Goal: Book appointment/travel/reservation

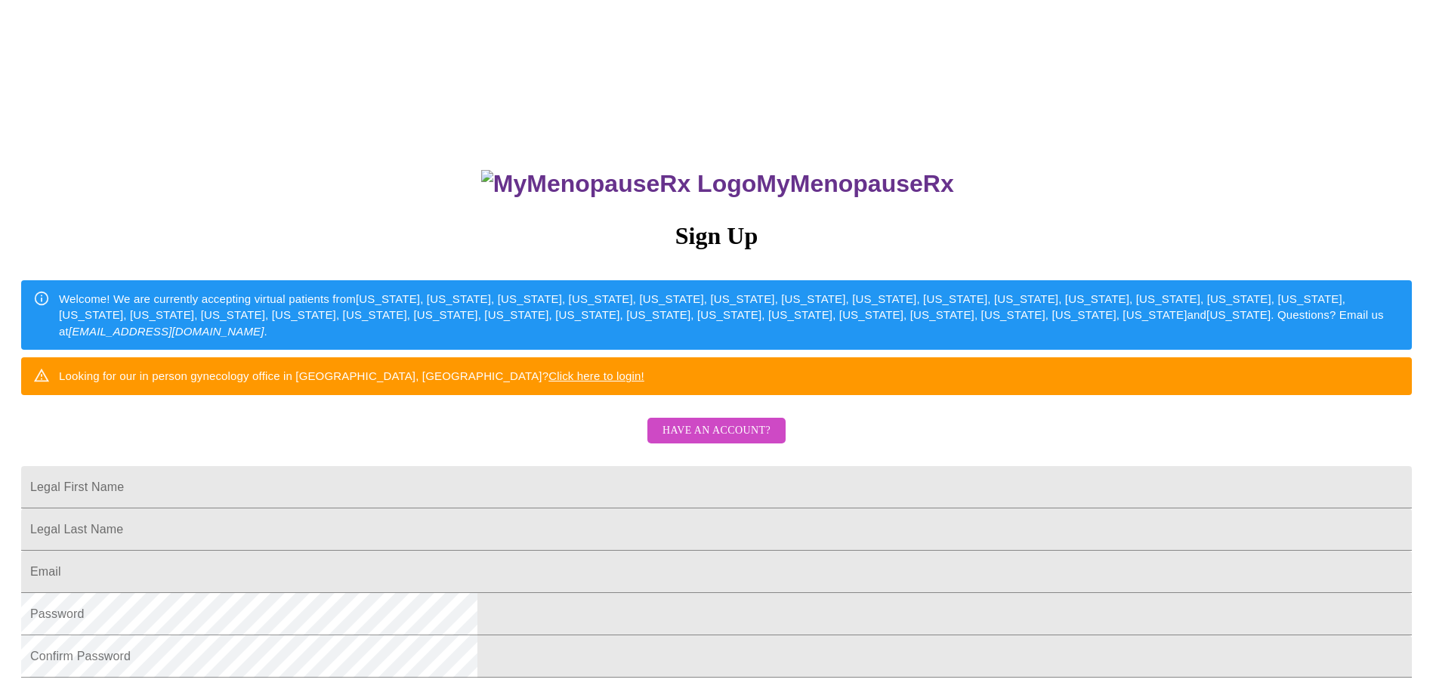
click at [702, 440] on span "Have an account?" at bounding box center [716, 430] width 108 height 19
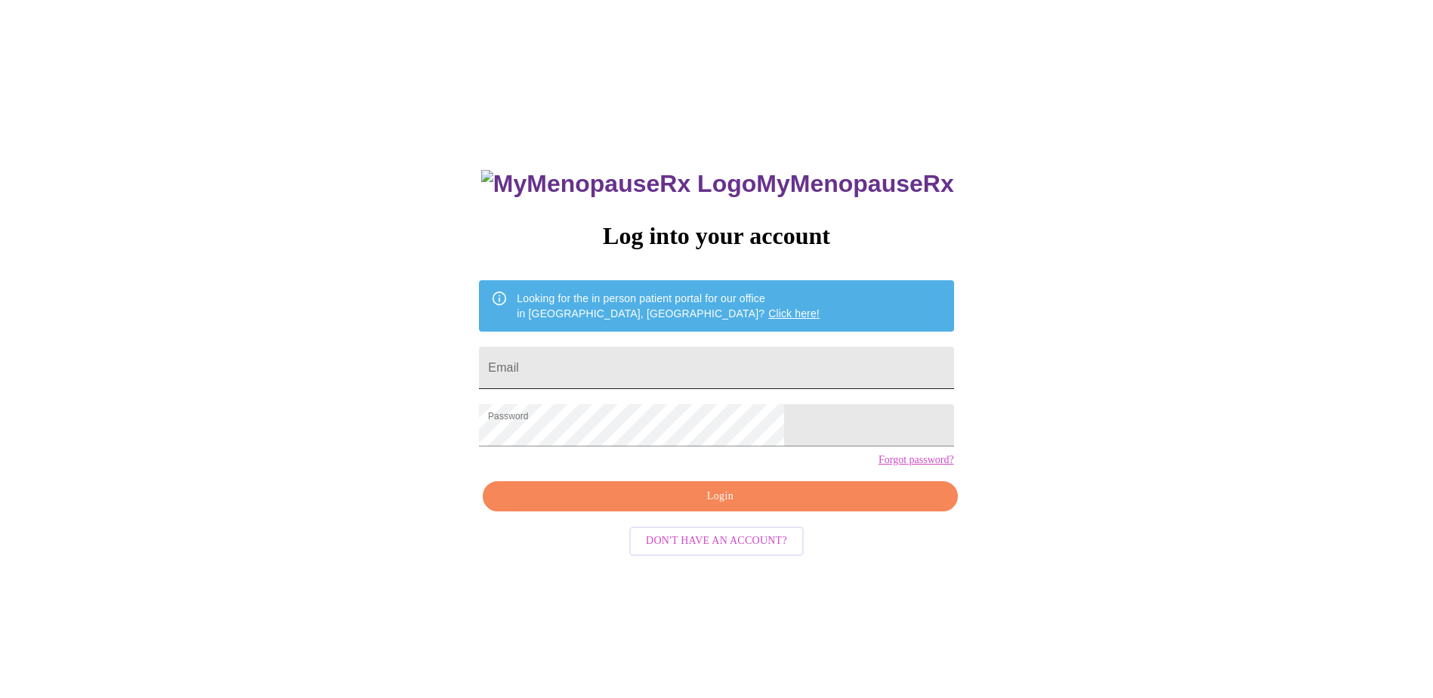
click at [670, 369] on input "Email" at bounding box center [716, 368] width 474 height 42
type input "[EMAIL_ADDRESS][DOMAIN_NAME]"
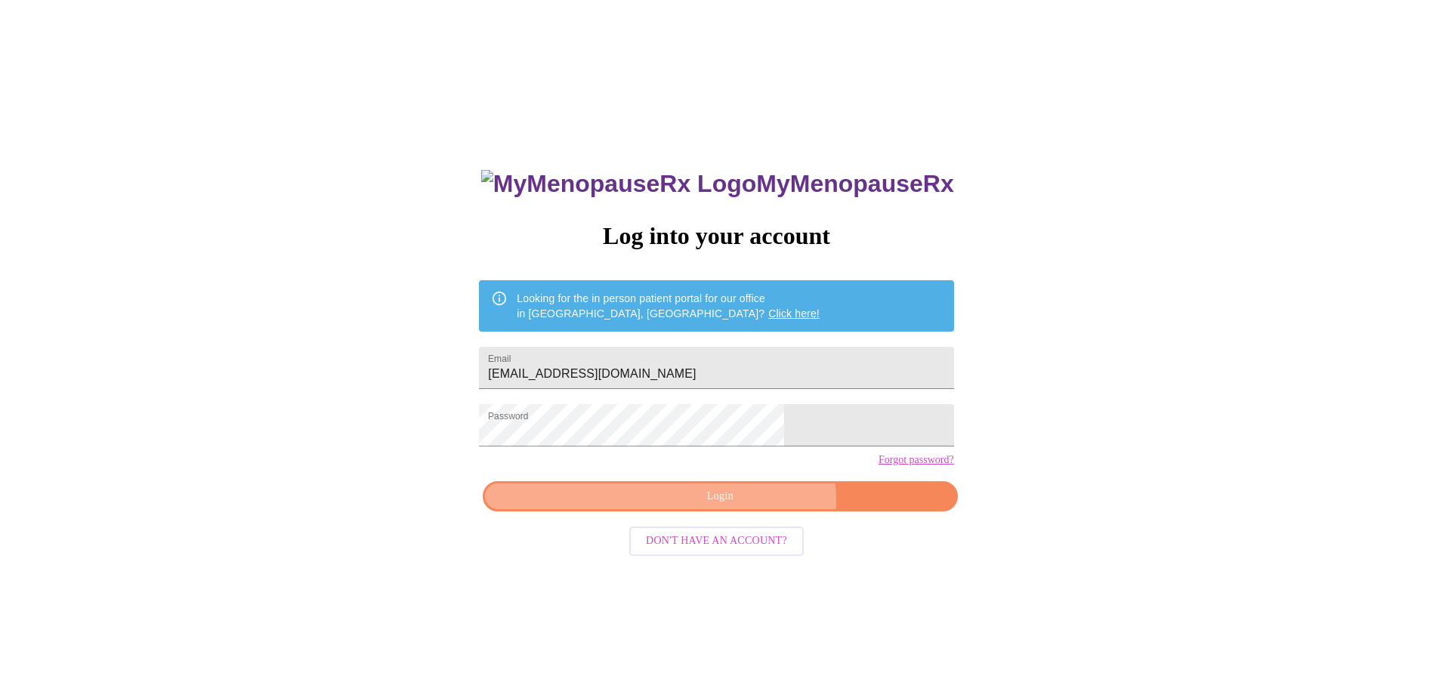
click at [745, 506] on span "Login" at bounding box center [720, 496] width 440 height 19
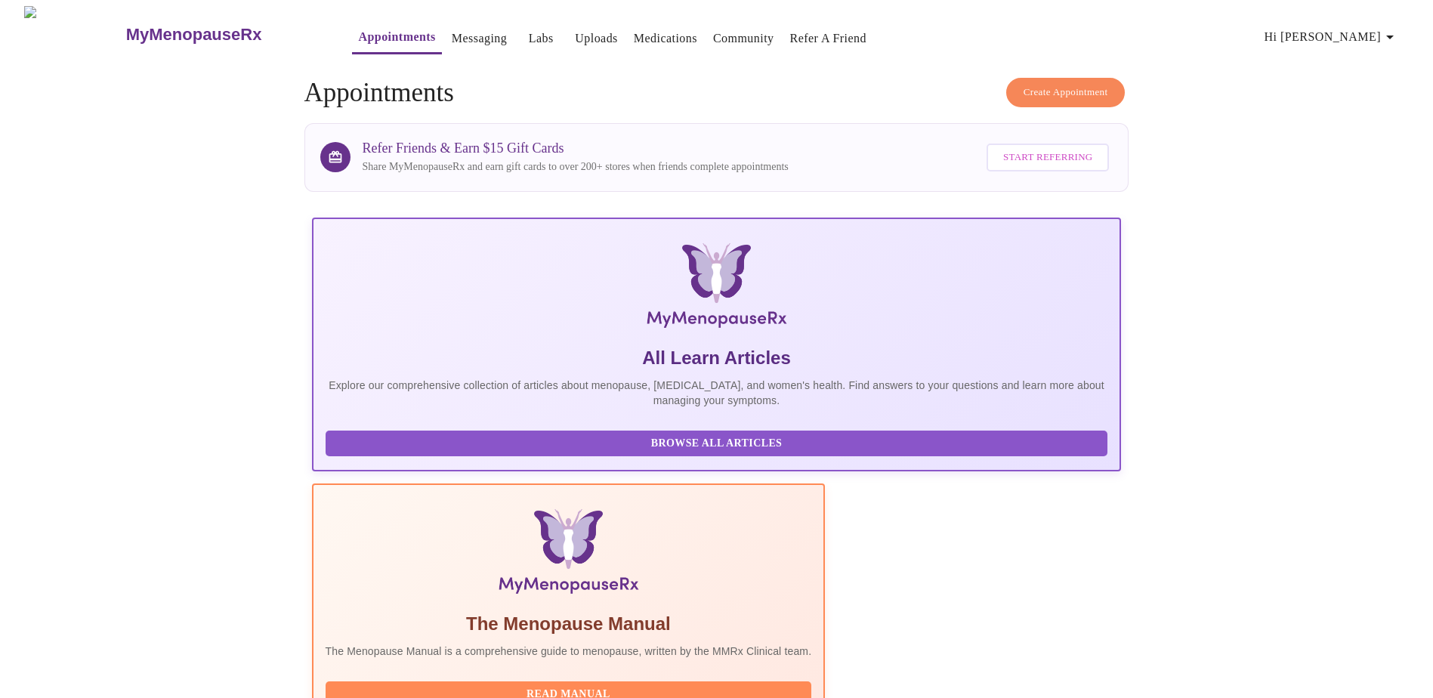
click at [452, 28] on link "Messaging" at bounding box center [479, 38] width 55 height 21
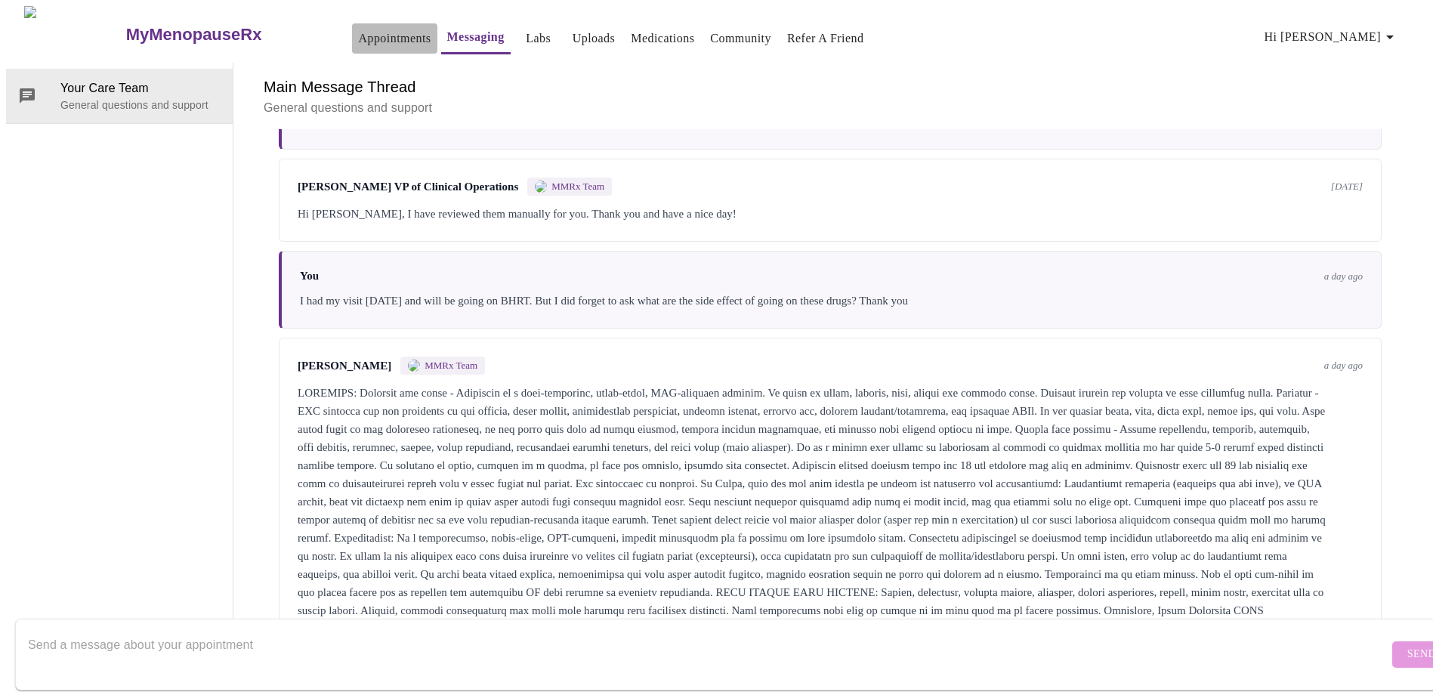
click at [358, 28] on link "Appointments" at bounding box center [394, 38] width 73 height 21
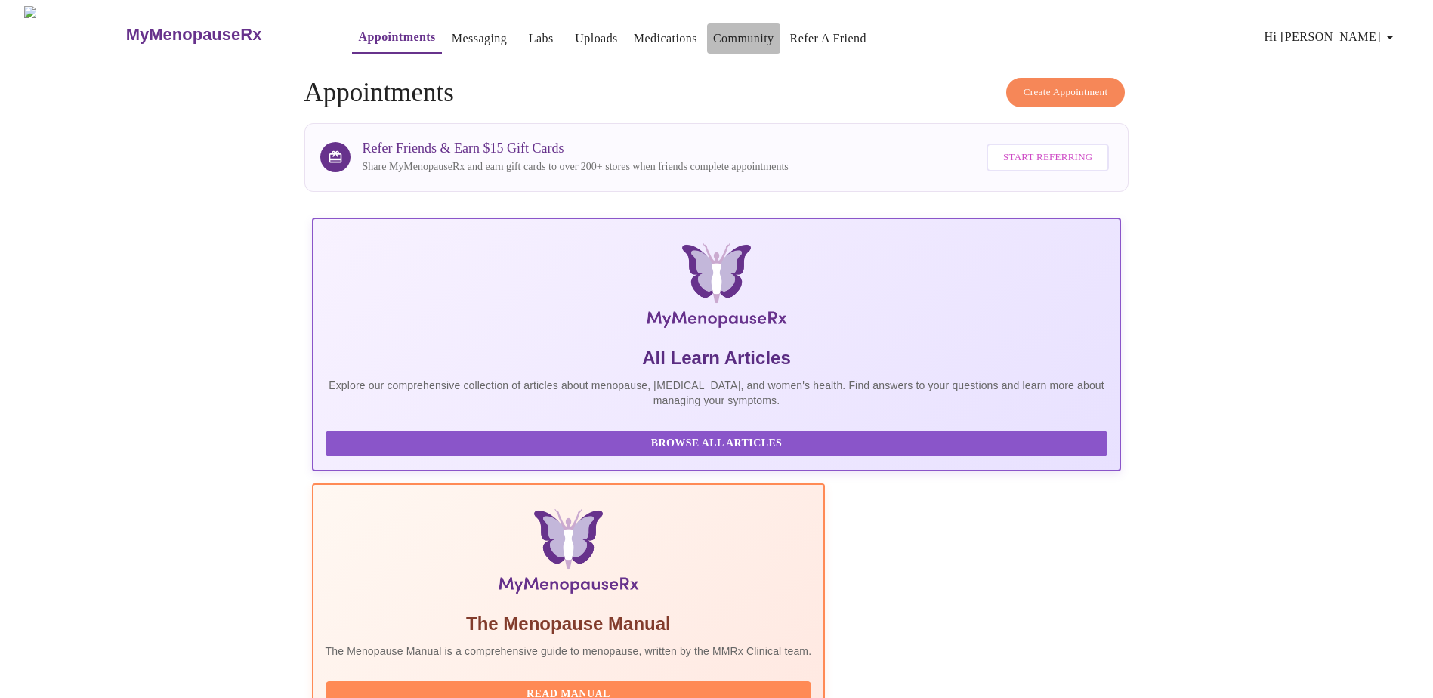
click at [714, 33] on link "Community" at bounding box center [743, 38] width 61 height 21
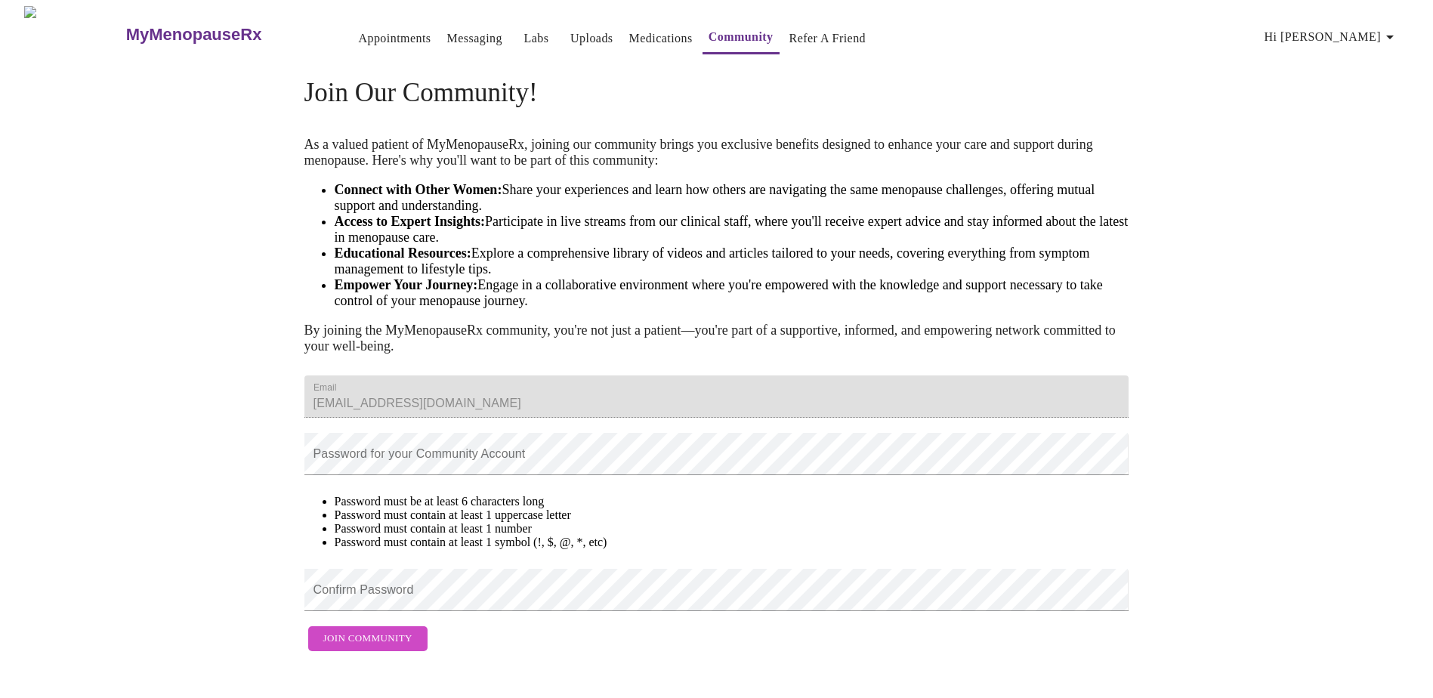
click at [631, 32] on link "Medications" at bounding box center [660, 38] width 63 height 21
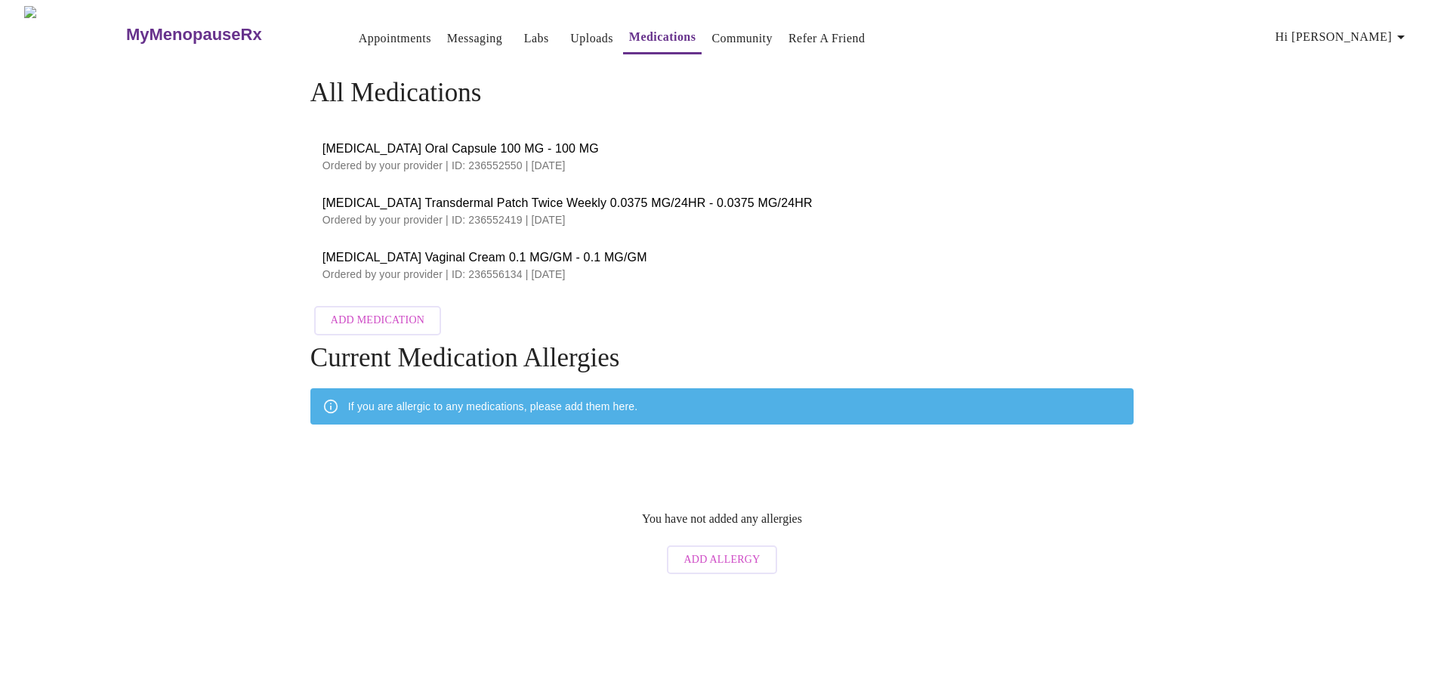
click at [570, 39] on link "Uploads" at bounding box center [591, 38] width 43 height 21
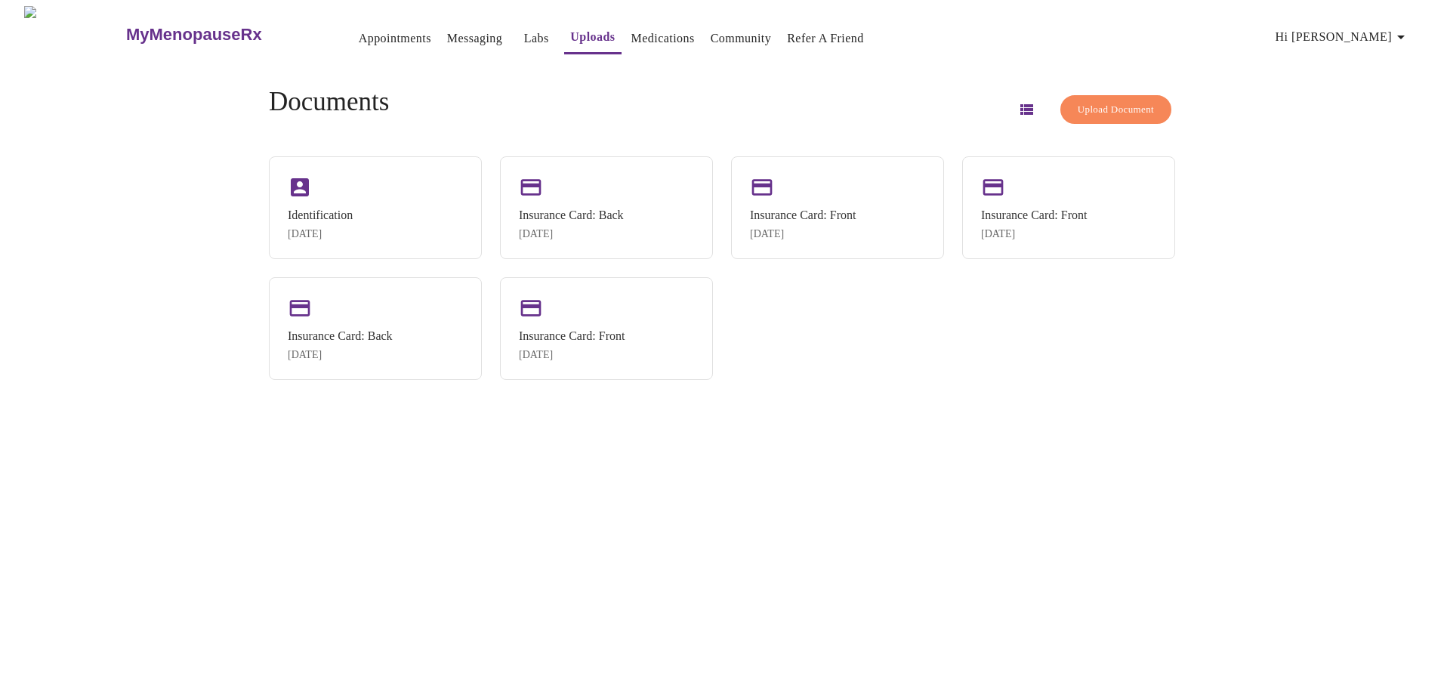
click at [524, 31] on link "Labs" at bounding box center [536, 38] width 25 height 21
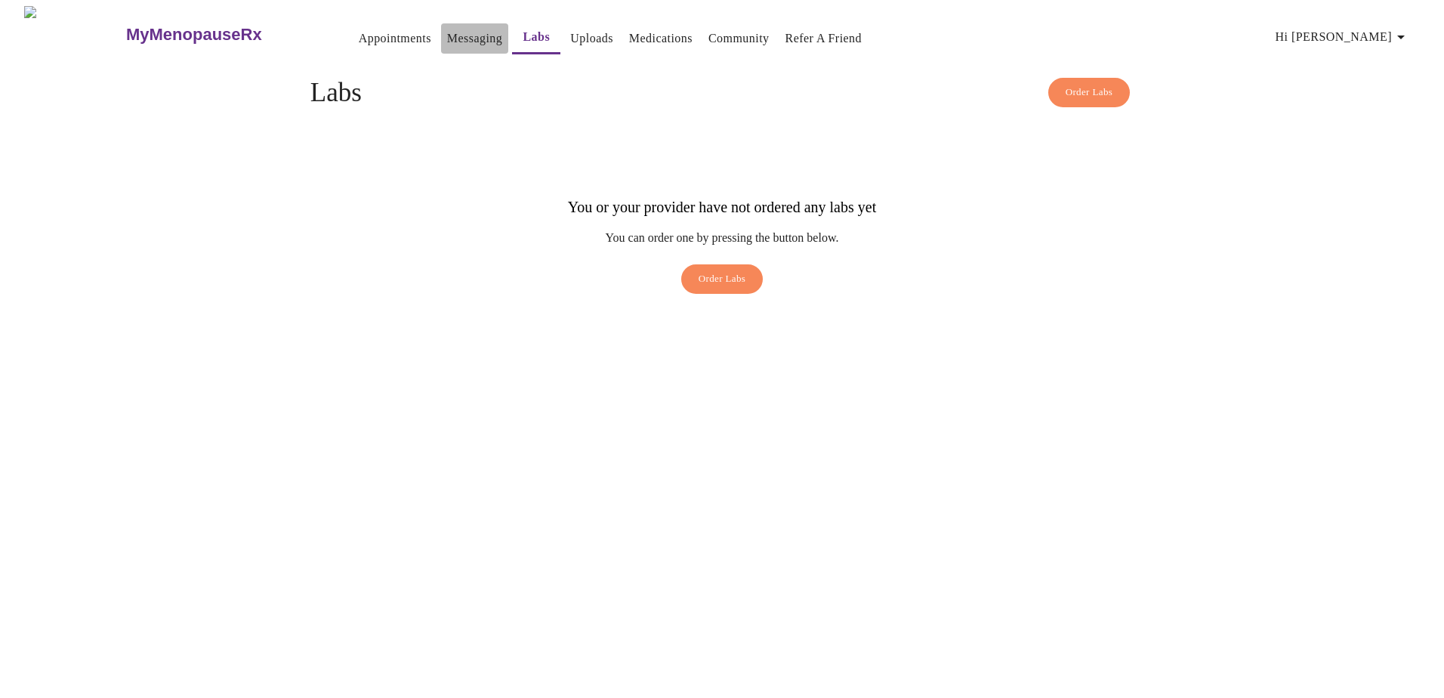
click at [447, 36] on link "Messaging" at bounding box center [474, 38] width 55 height 21
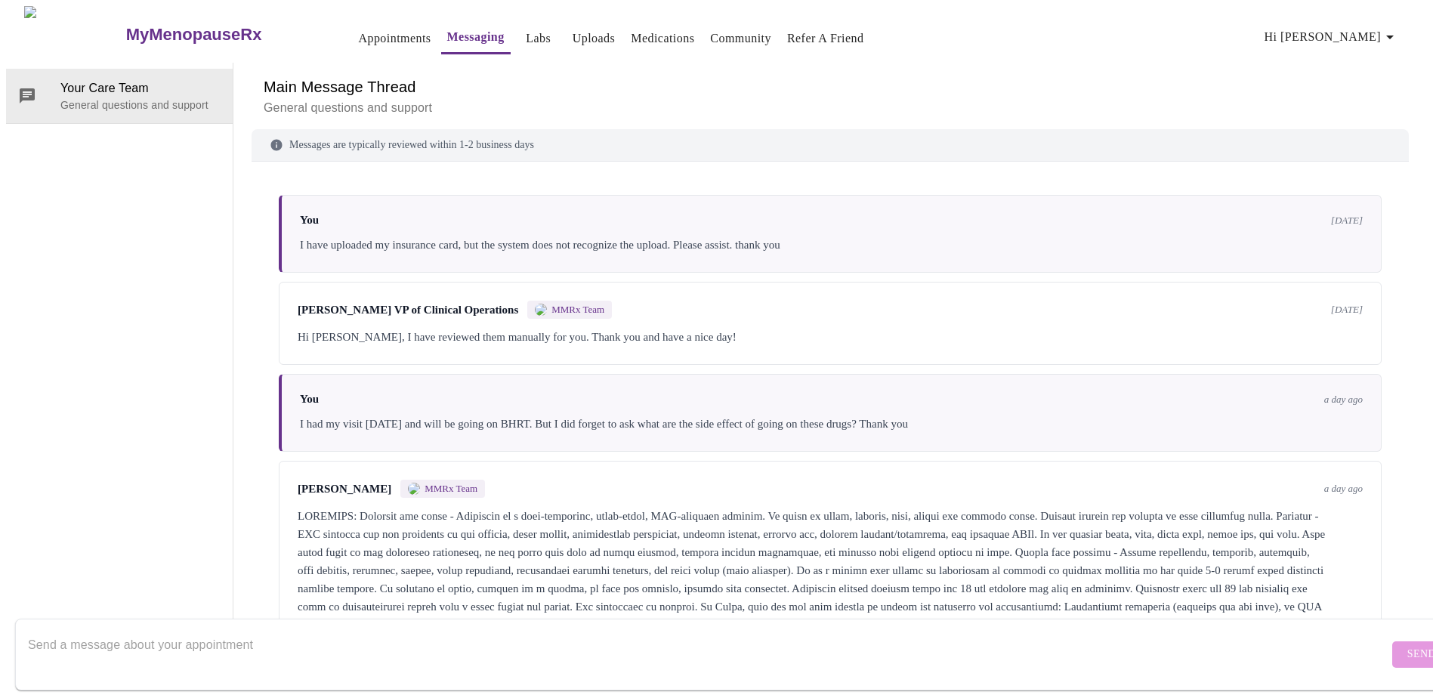
scroll to position [157, 0]
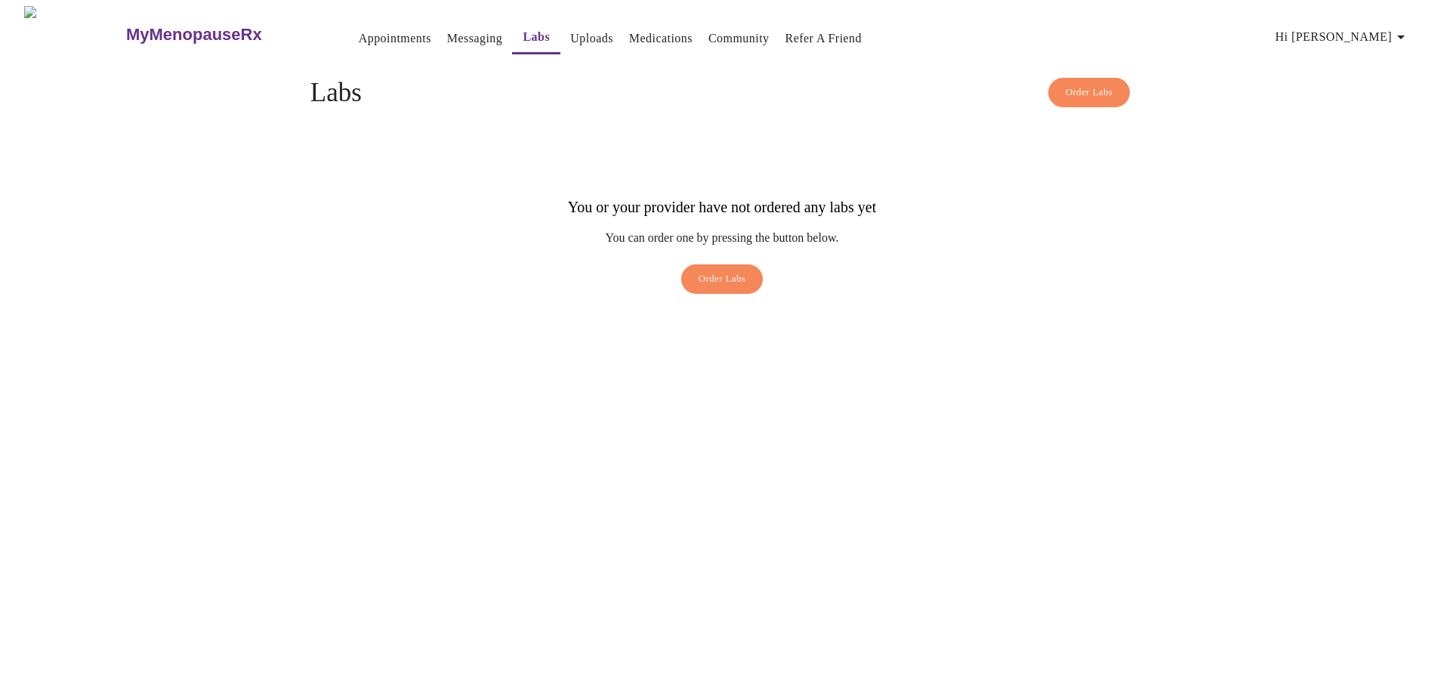
click at [359, 28] on link "Appointments" at bounding box center [395, 38] width 73 height 21
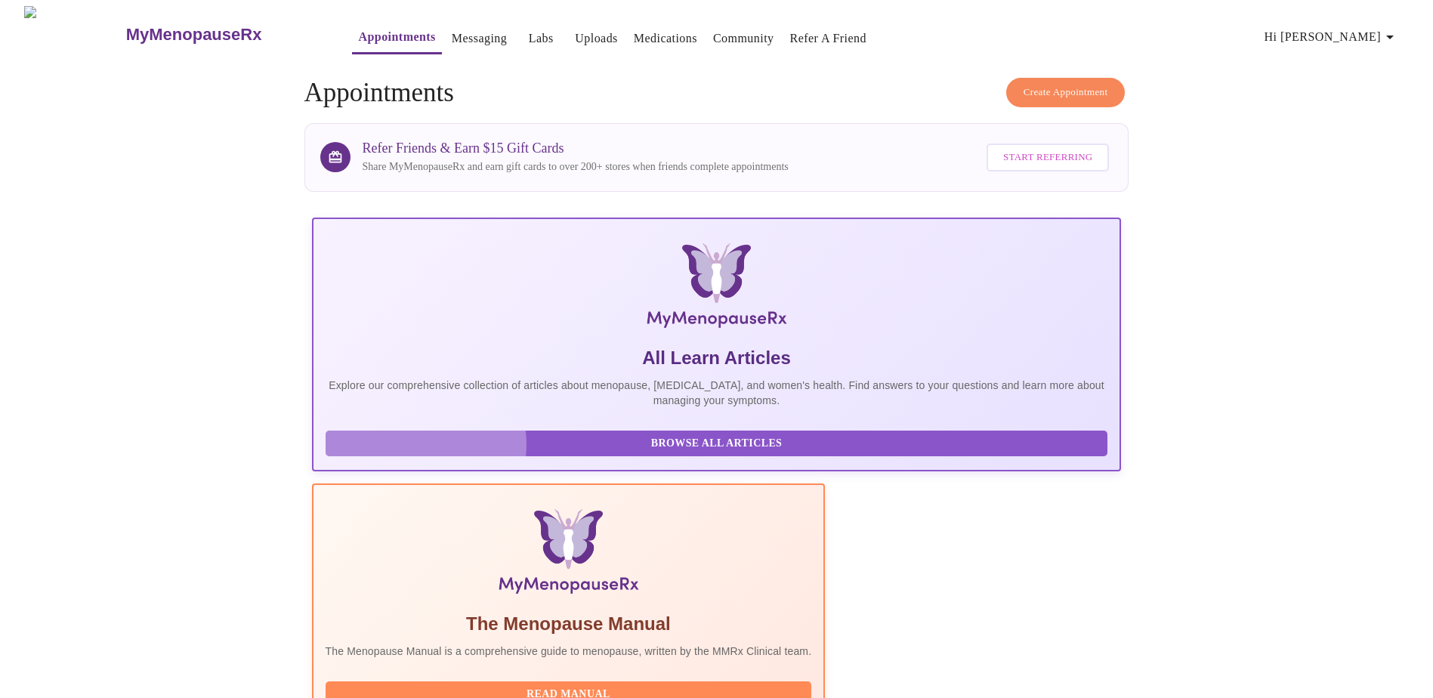
click at [425, 453] on span "Browse All Articles" at bounding box center [717, 443] width 752 height 19
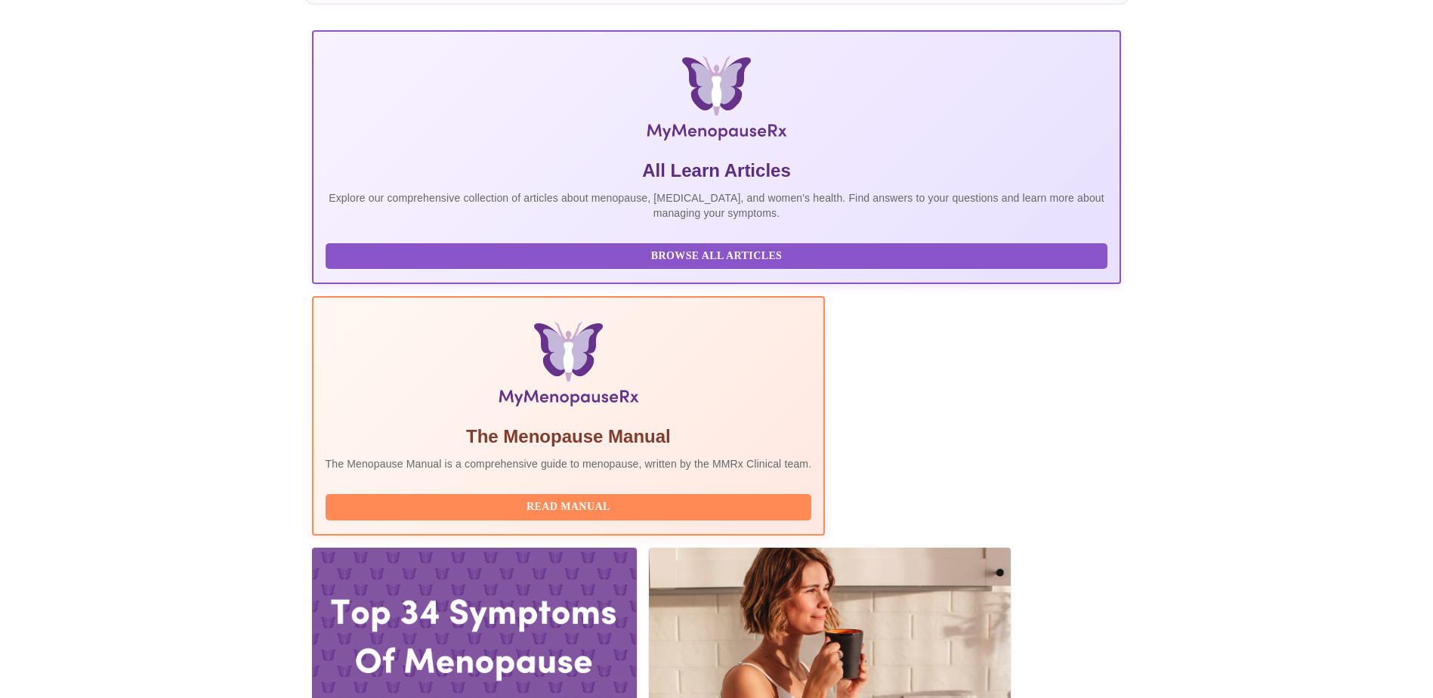
scroll to position [227, 0]
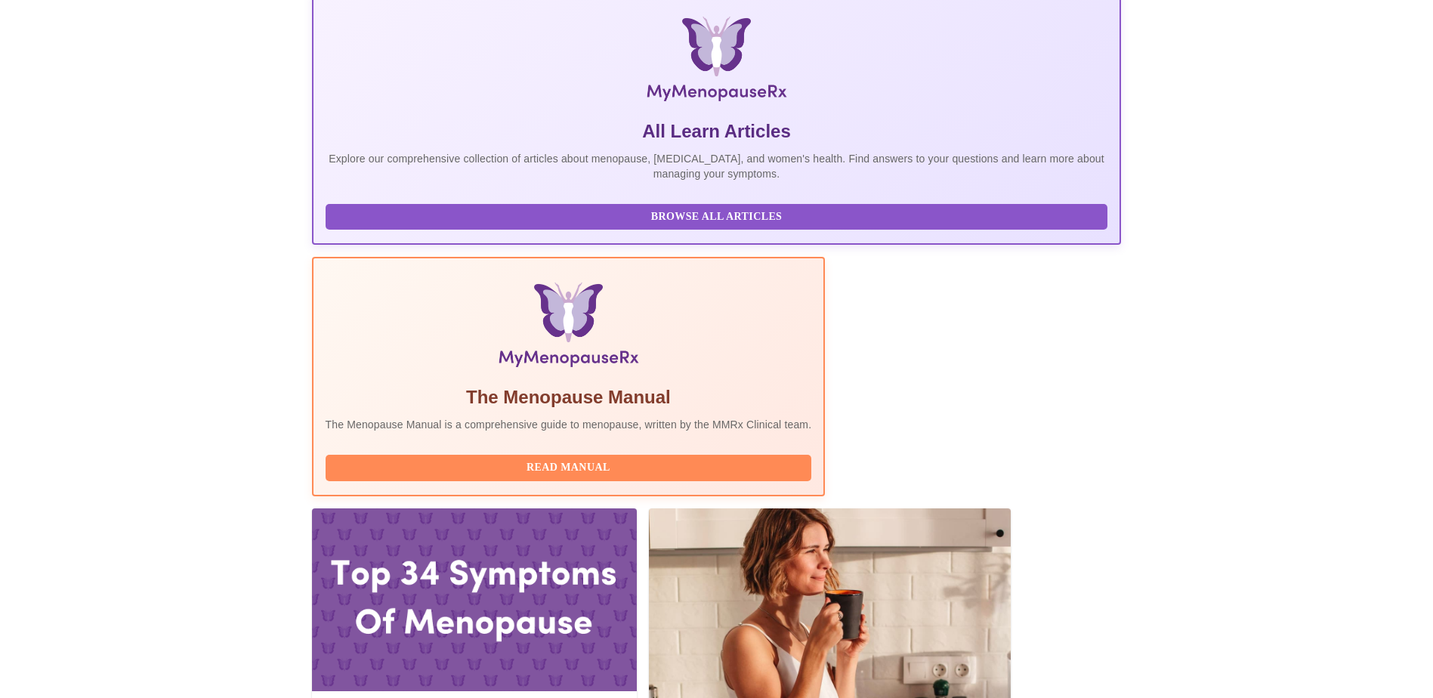
drag, startPoint x: 523, startPoint y: 387, endPoint x: 635, endPoint y: 386, distance: 112.6
copy h3 "WHNP-BC, FNP-C"
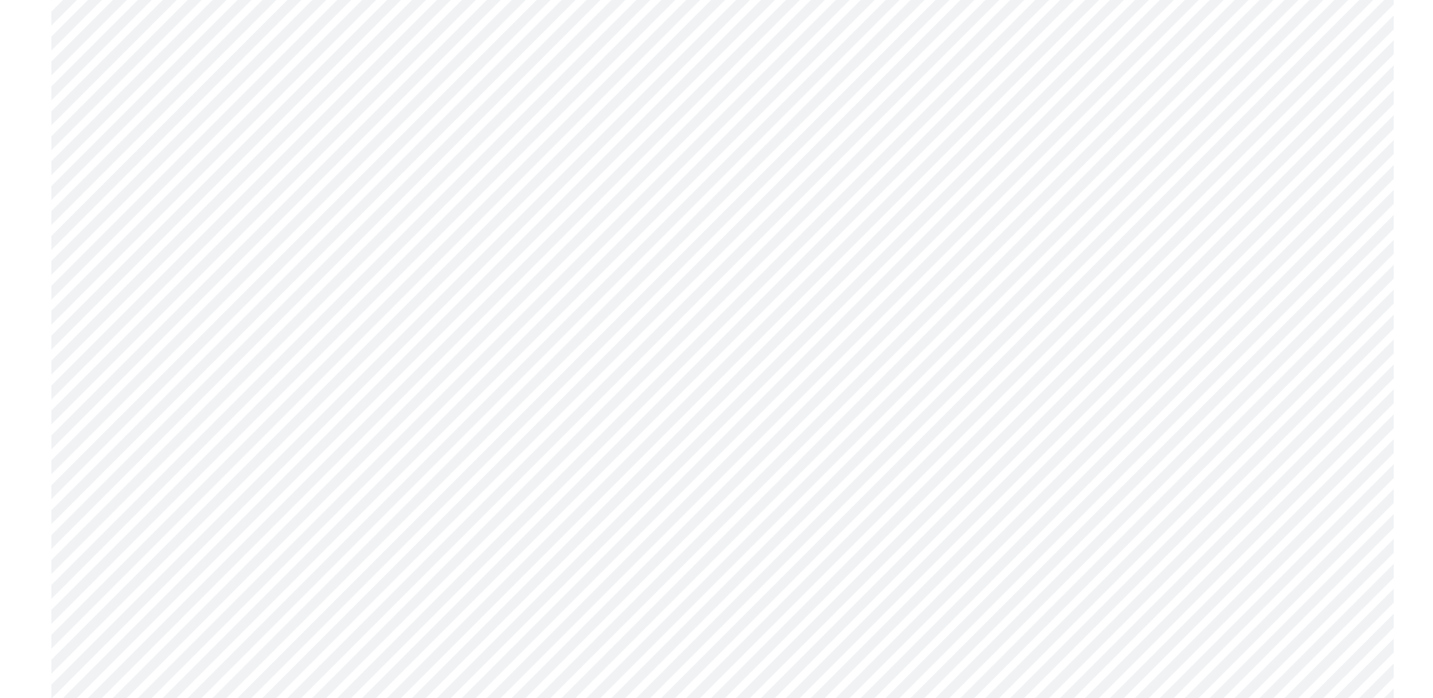
scroll to position [2753, 0]
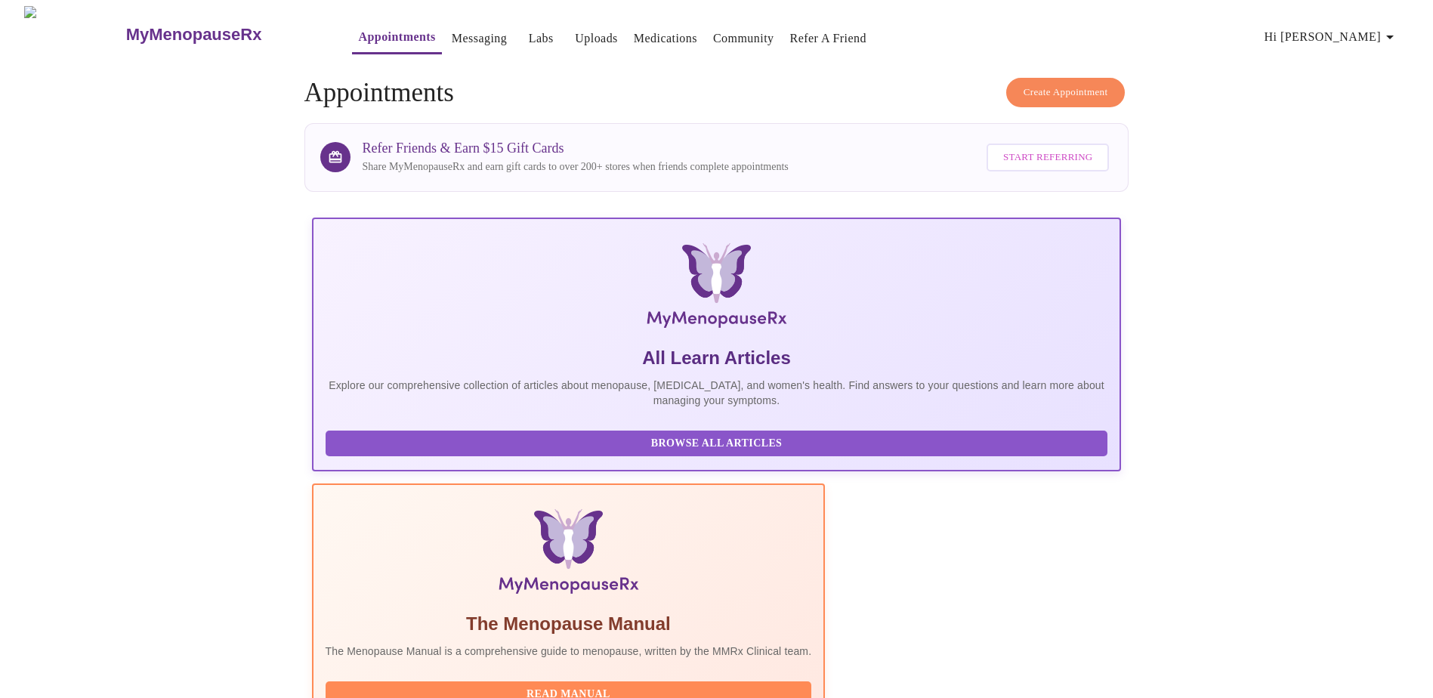
click at [1067, 87] on span "Create Appointment" at bounding box center [1066, 92] width 85 height 17
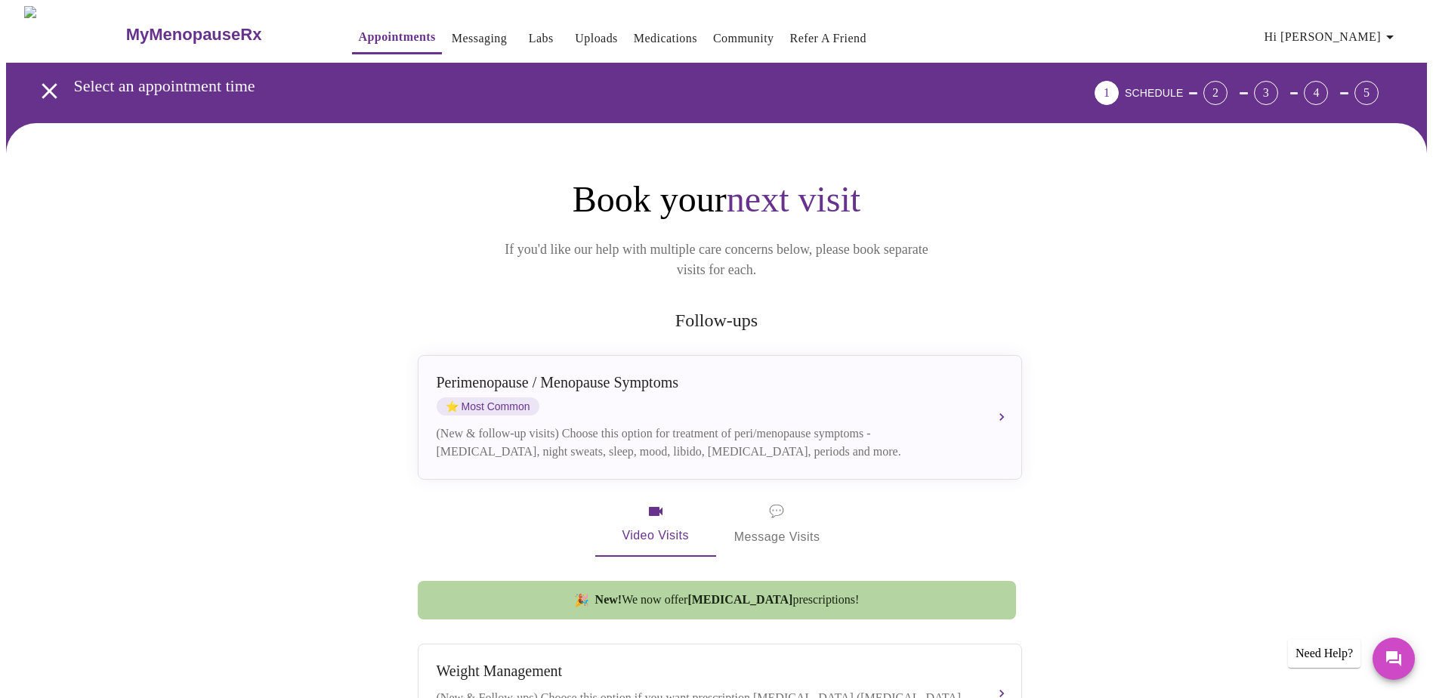
scroll to position [227, 0]
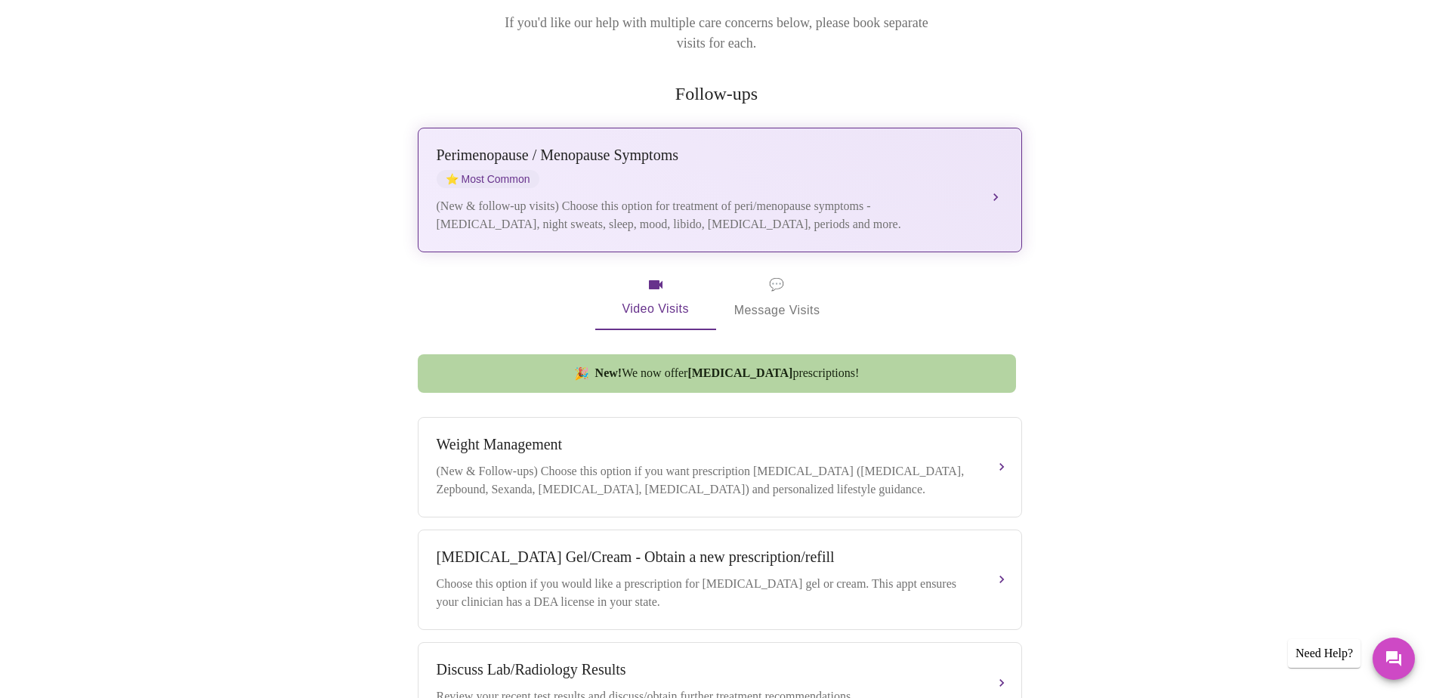
click at [920, 197] on div "(New & follow-up visits) Choose this option for treatment of peri/menopause sym…" at bounding box center [705, 215] width 536 height 36
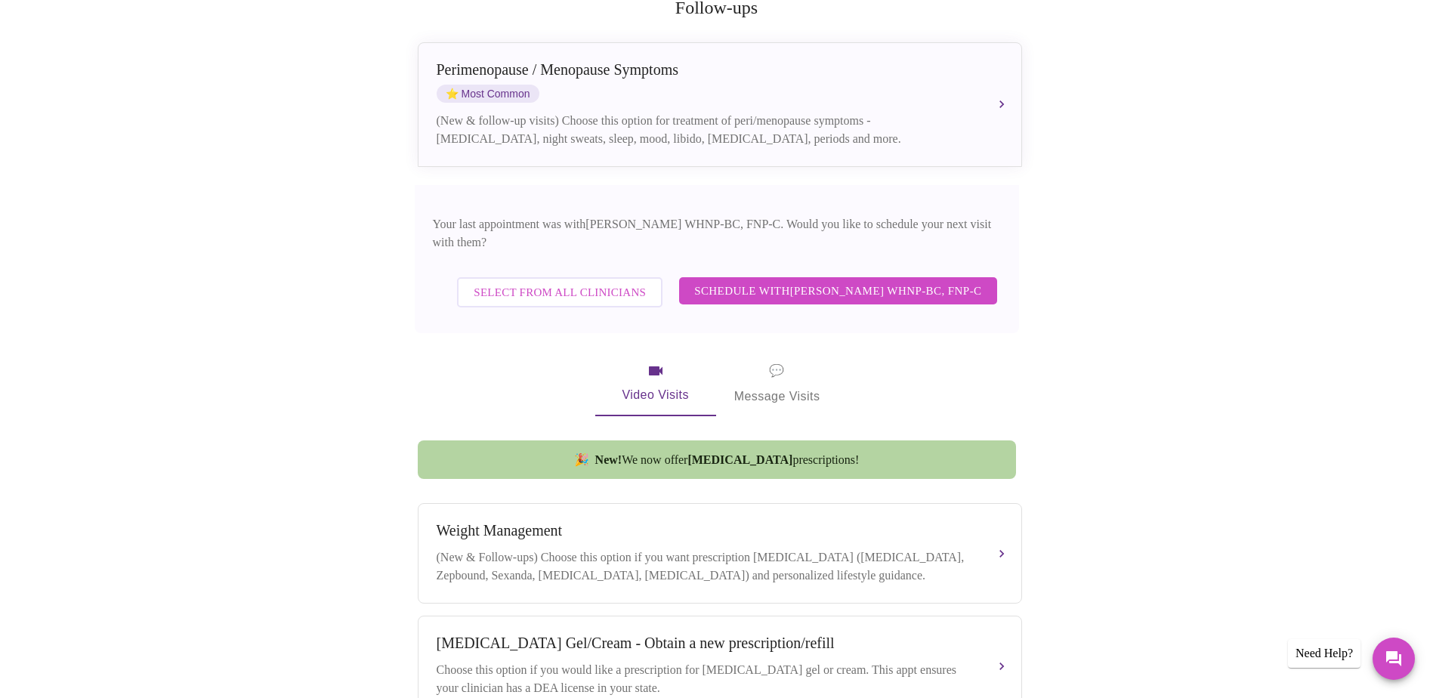
scroll to position [378, 0]
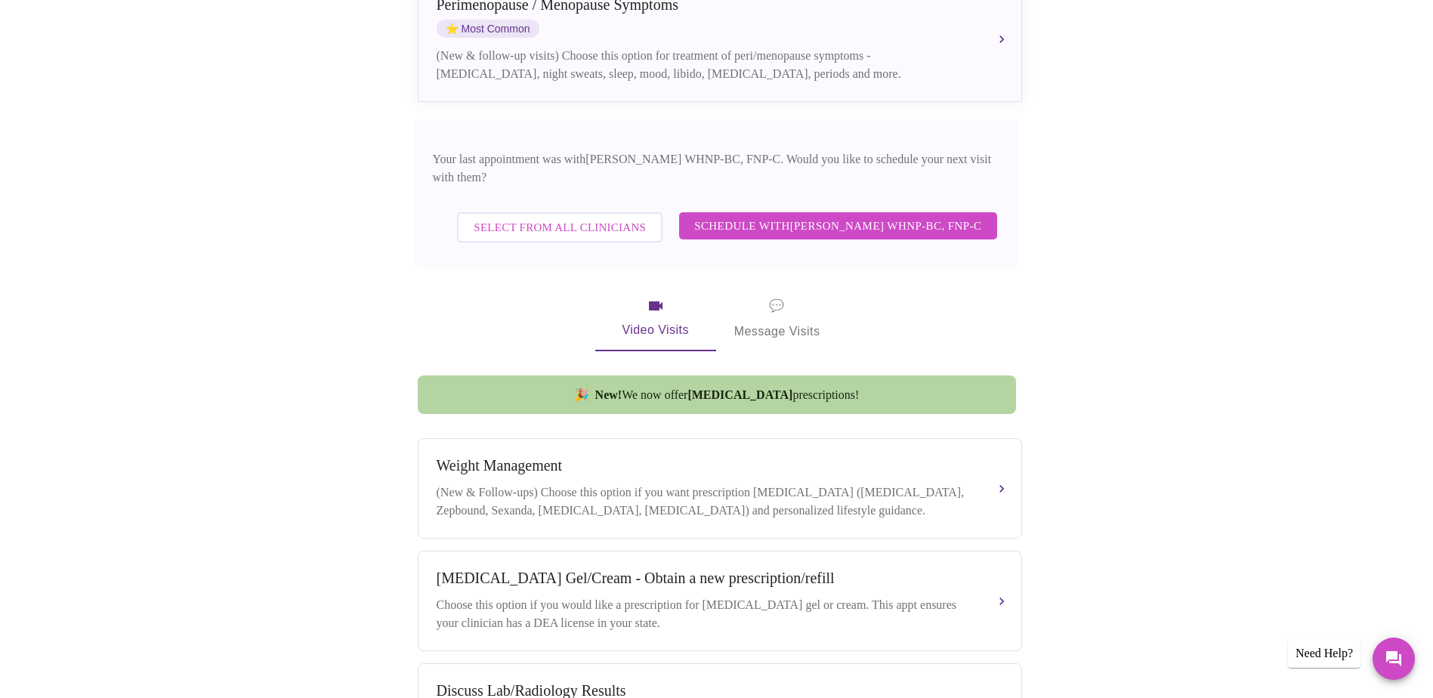
click at [871, 216] on span "Schedule with [PERSON_NAME] WHNP-BC, FNP-C" at bounding box center [837, 226] width 287 height 20
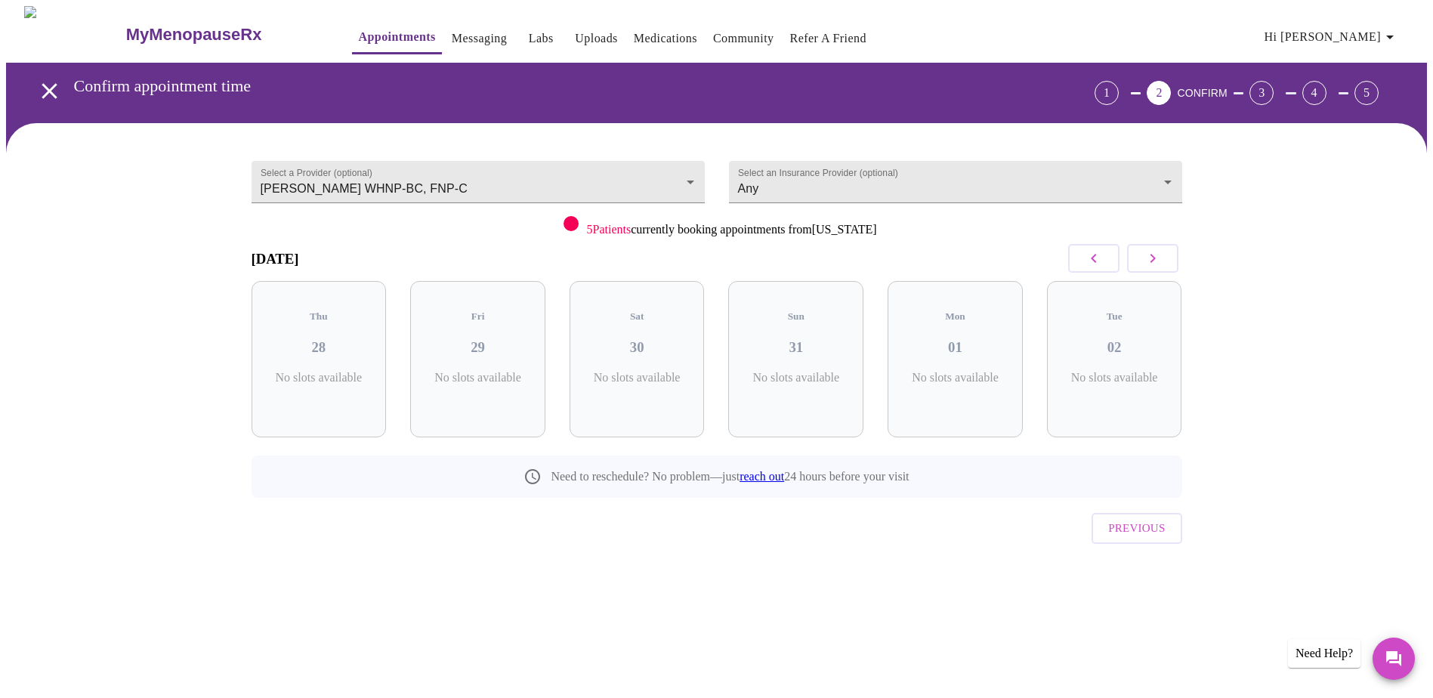
scroll to position [0, 0]
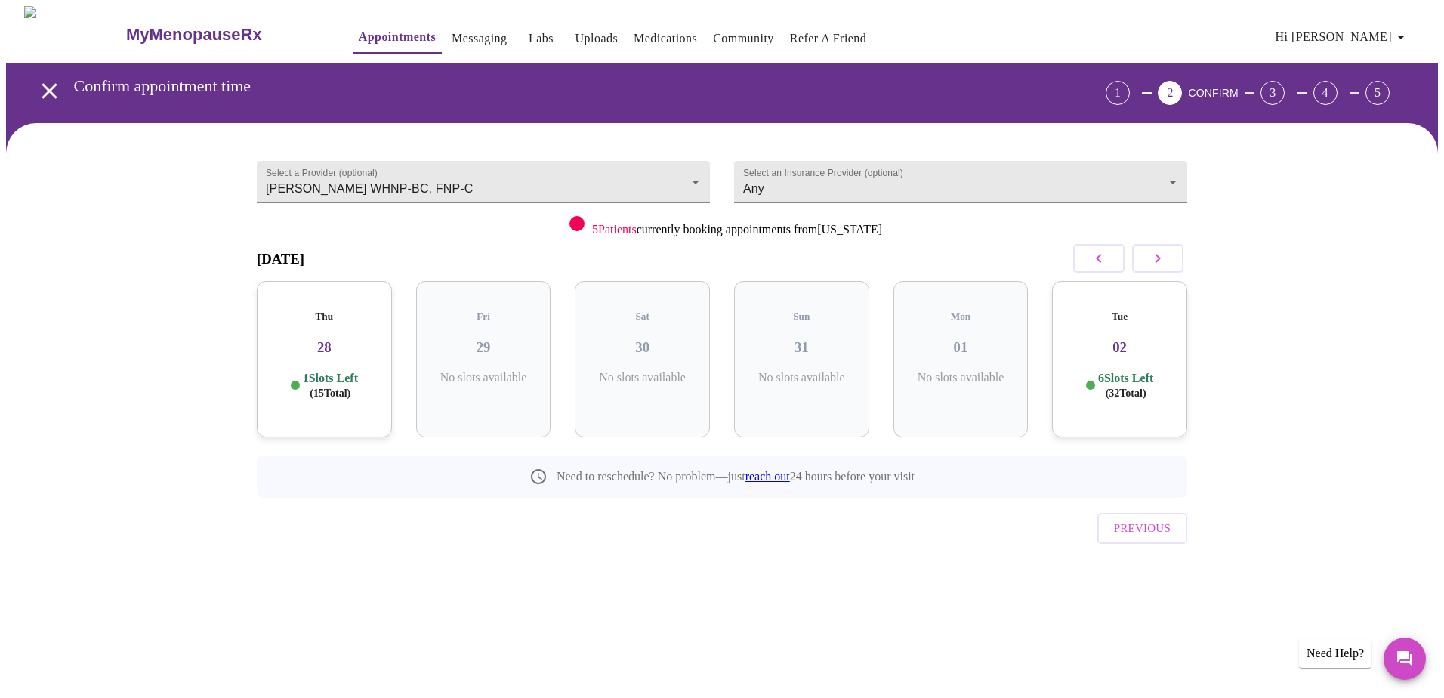
click at [1167, 264] on button "button" at bounding box center [1157, 258] width 51 height 29
click at [1167, 263] on button "button" at bounding box center [1157, 258] width 51 height 29
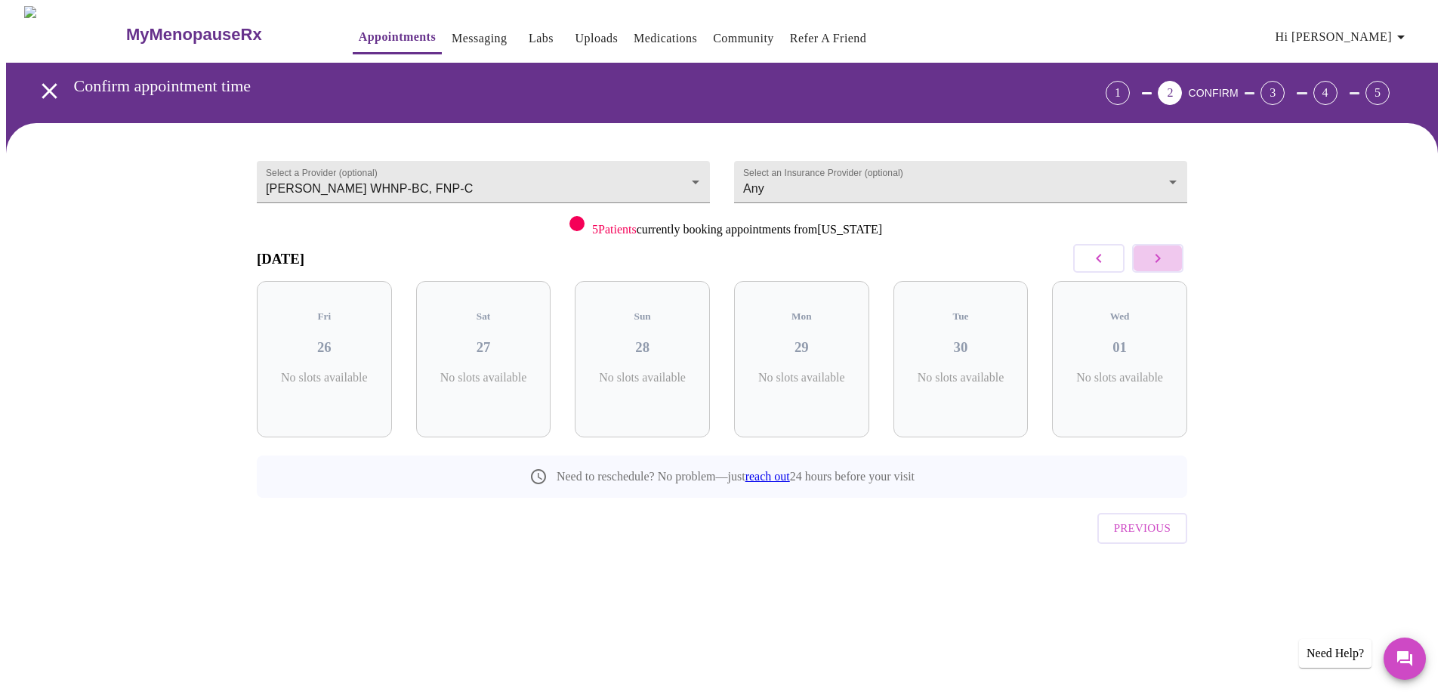
click at [1167, 263] on button "button" at bounding box center [1157, 258] width 51 height 29
click at [1168, 263] on button "button" at bounding box center [1157, 258] width 51 height 29
click at [1169, 261] on button "button" at bounding box center [1157, 258] width 51 height 29
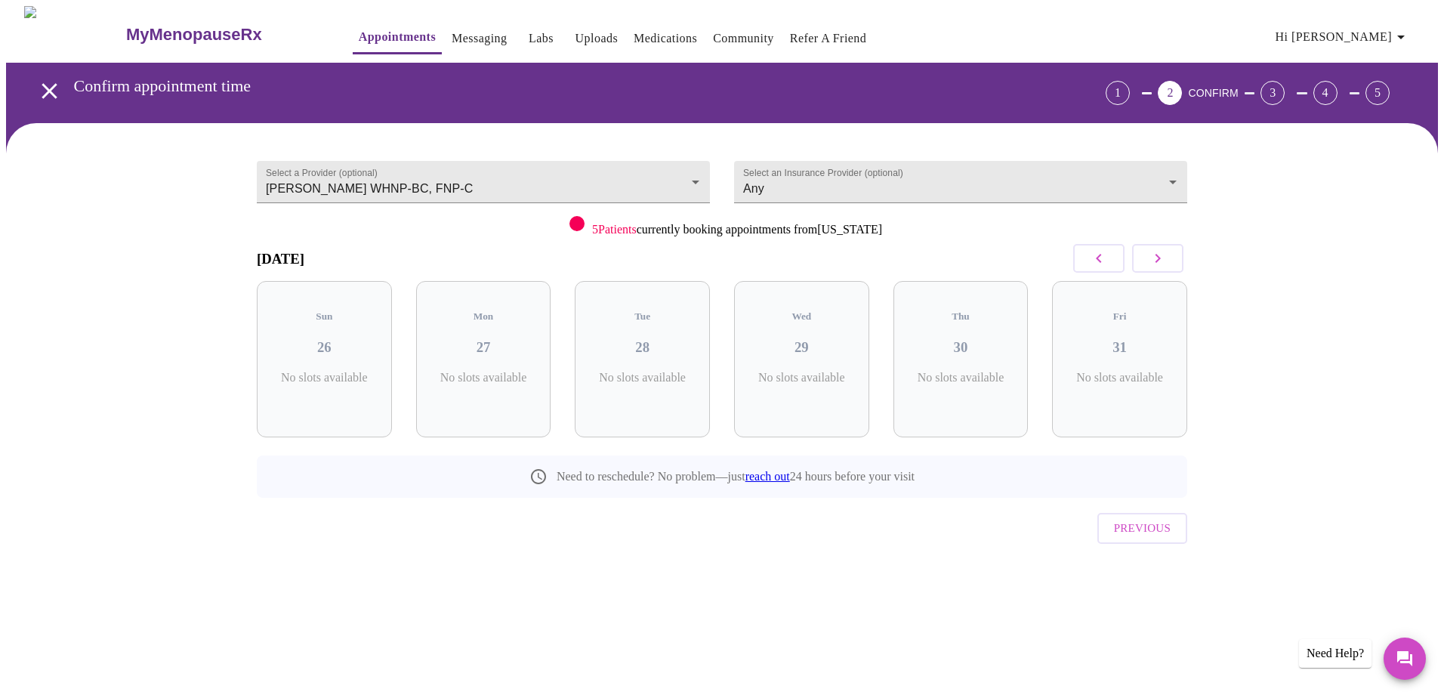
click at [1169, 261] on button "button" at bounding box center [1157, 258] width 51 height 29
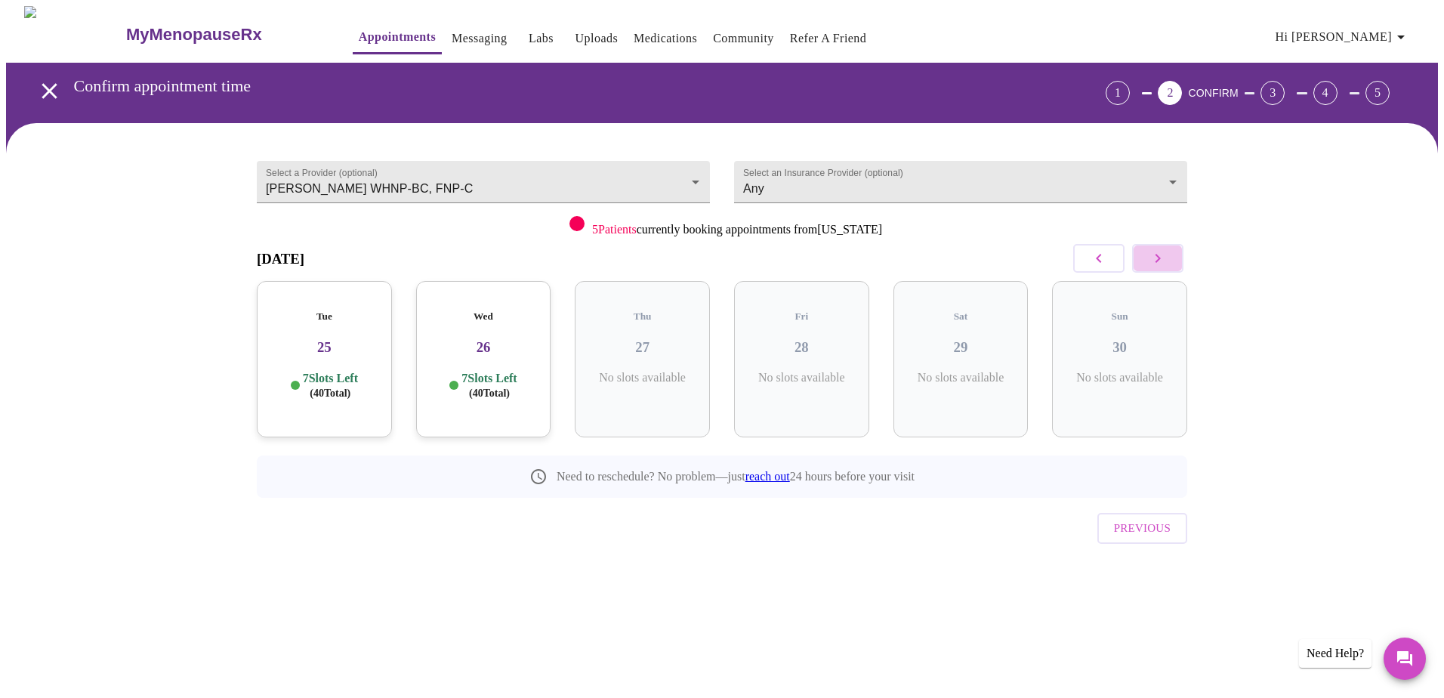
click at [1169, 261] on button "button" at bounding box center [1157, 258] width 51 height 29
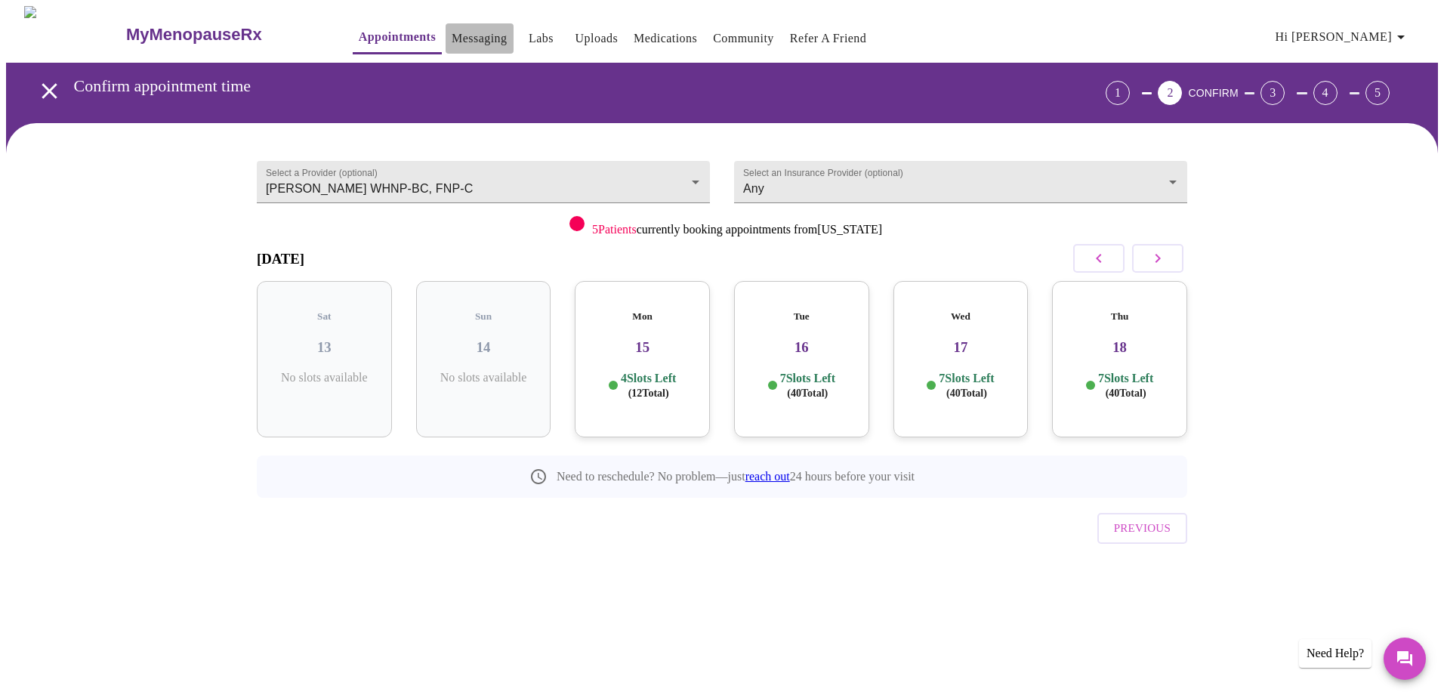
click at [452, 38] on link "Messaging" at bounding box center [479, 38] width 55 height 21
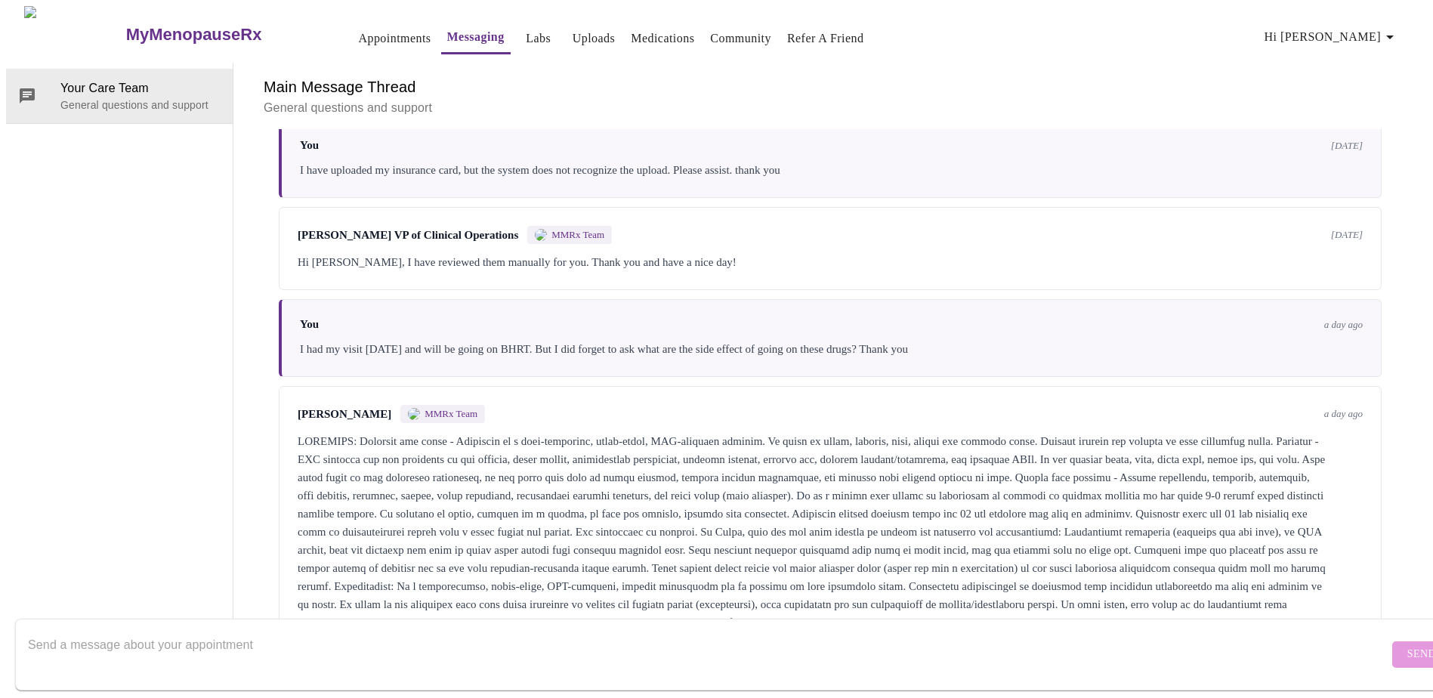
scroll to position [157, 0]
